Goal: Task Accomplishment & Management: Manage account settings

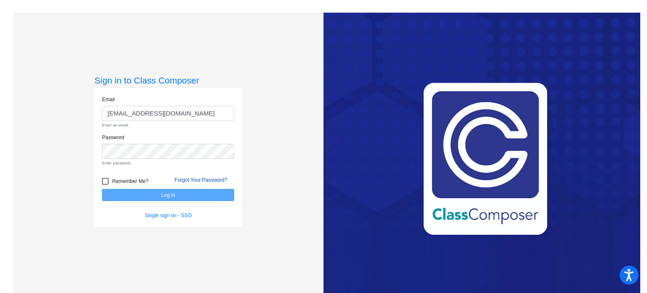
drag, startPoint x: 181, startPoint y: 118, endPoint x: 179, endPoint y: 176, distance: 58.2
click at [181, 118] on input "[EMAIL_ADDRESS][DOMAIN_NAME]" at bounding box center [168, 114] width 132 height 16
click at [171, 201] on form "Email jsiet@mtps.org Enter an email. Password Enter password. Remember Me? Forg…" at bounding box center [168, 158] width 132 height 124
click at [154, 114] on input "[EMAIL_ADDRESS][DOMAIN_NAME]" at bounding box center [168, 114] width 132 height 16
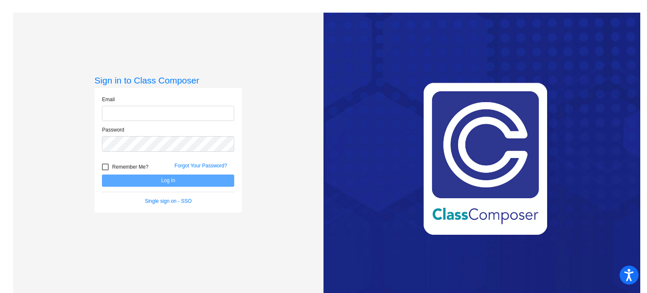
type input "[EMAIL_ADDRESS][DOMAIN_NAME]"
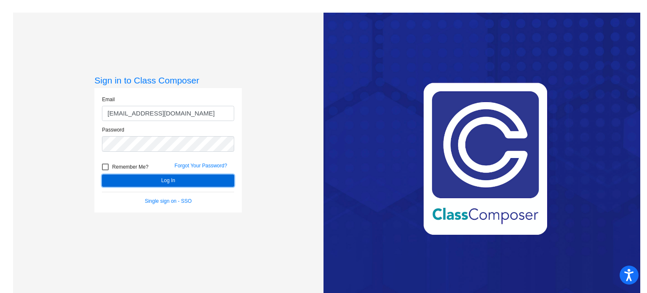
click at [163, 180] on button "Log In" at bounding box center [168, 180] width 132 height 12
